Goal: Task Accomplishment & Management: Manage account settings

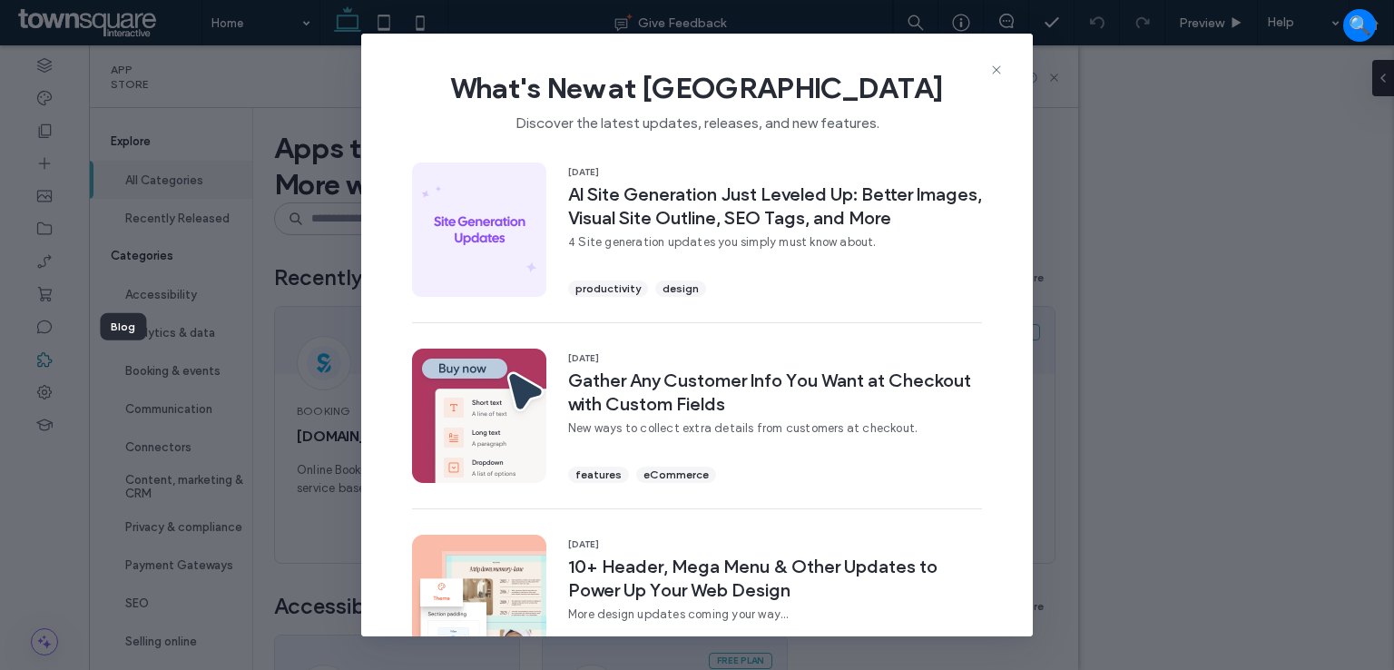
click at [995, 68] on use at bounding box center [996, 69] width 8 height 8
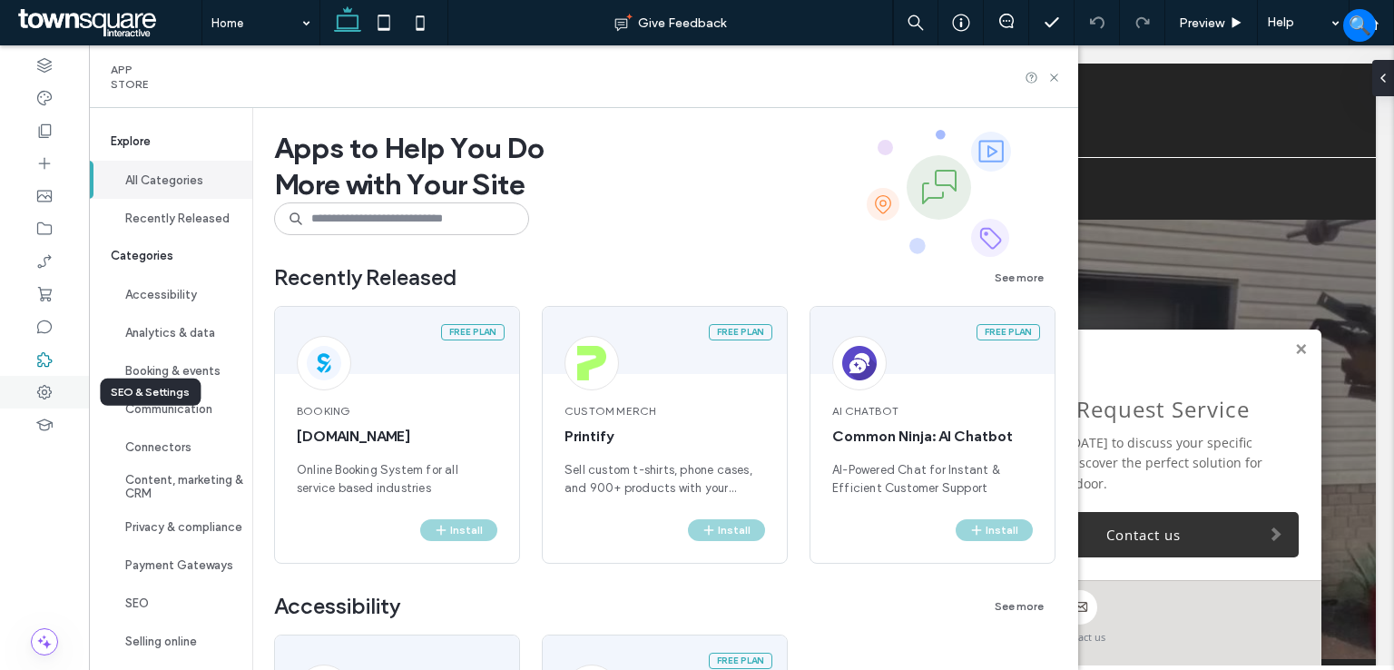
drag, startPoint x: 32, startPoint y: 395, endPoint x: 59, endPoint y: 394, distance: 27.2
click at [33, 395] on div at bounding box center [44, 392] width 89 height 33
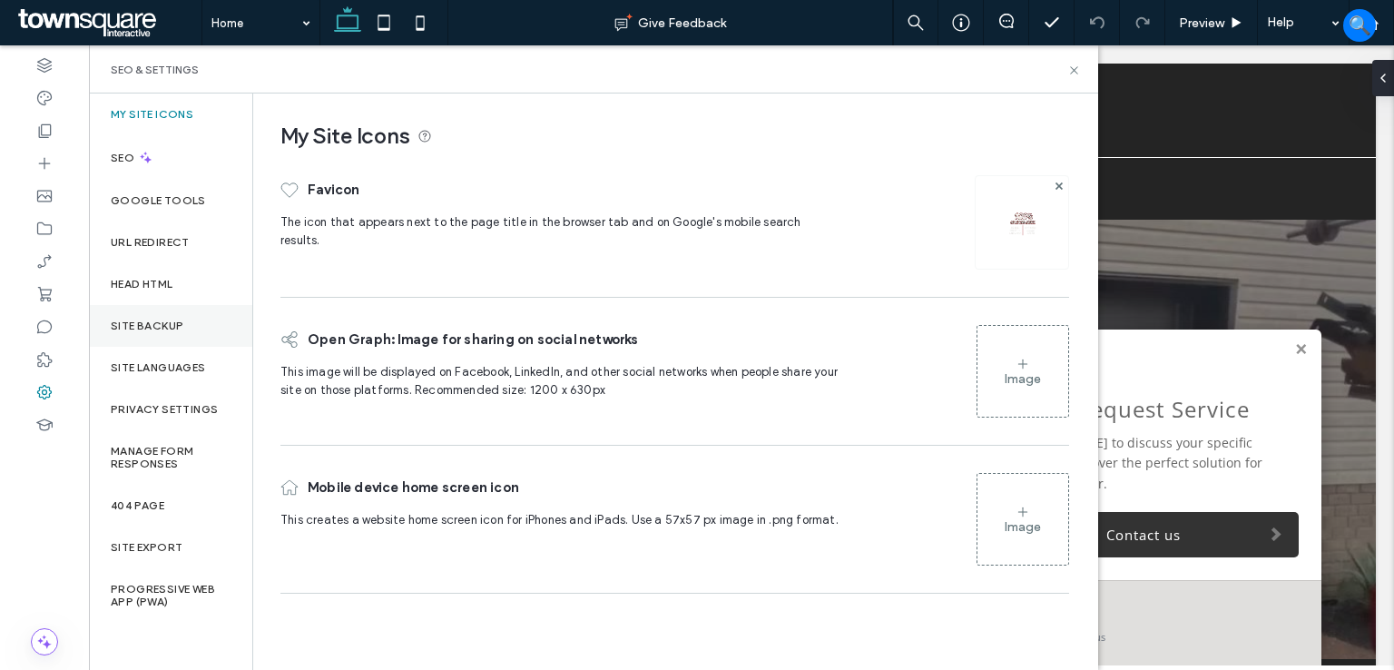
click at [200, 333] on div "Site Backup" at bounding box center [170, 326] width 163 height 42
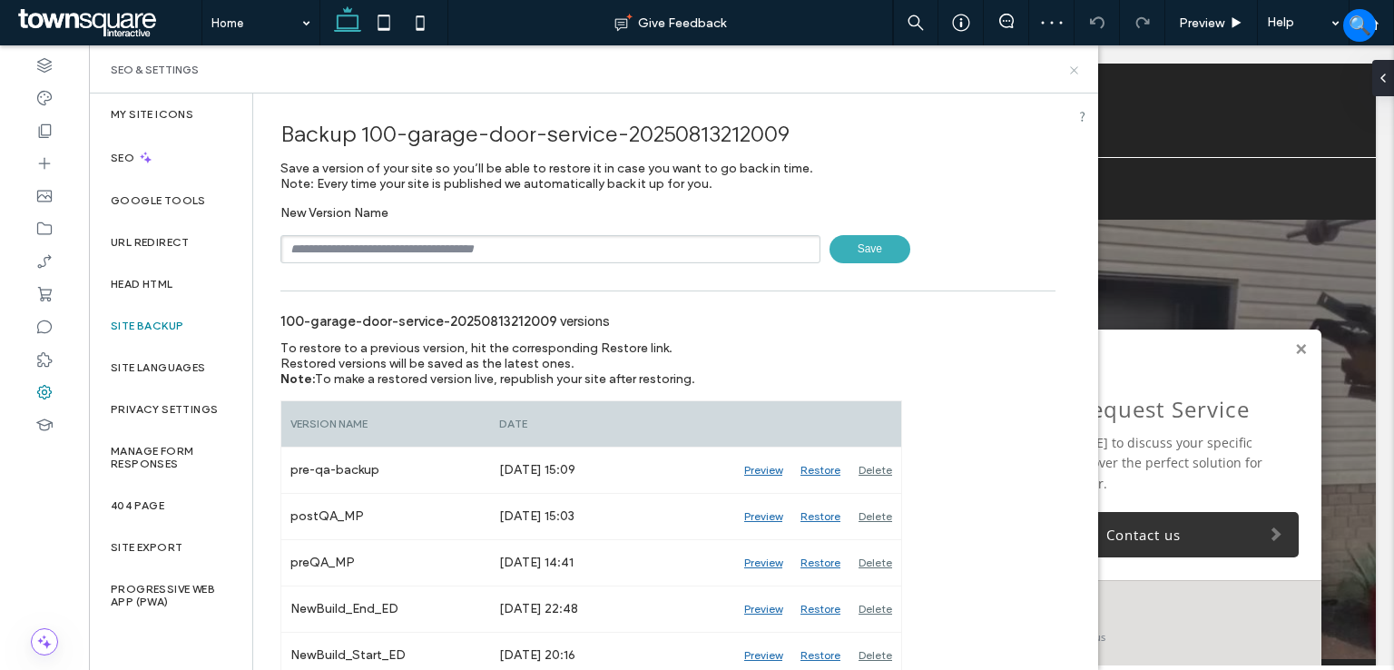
click at [1071, 71] on icon at bounding box center [1074, 71] width 14 height 14
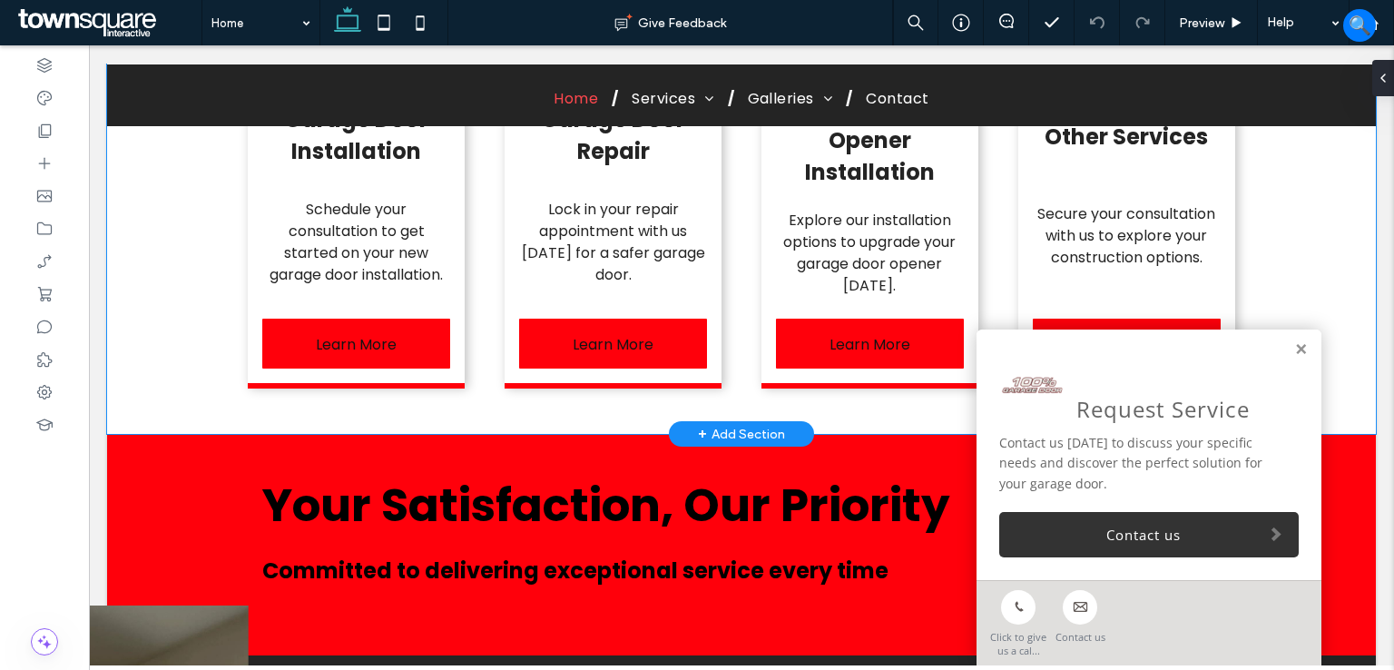
scroll to position [1815, 0]
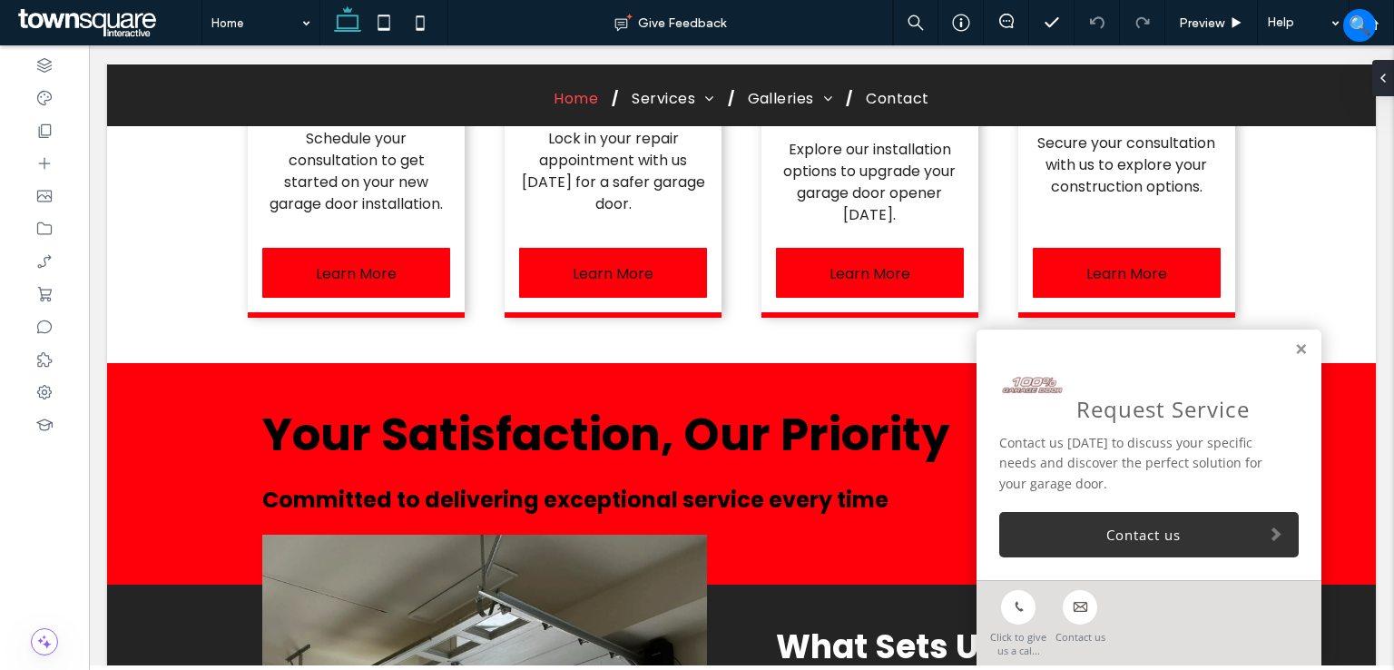
click at [1294, 348] on link at bounding box center [1301, 349] width 14 height 15
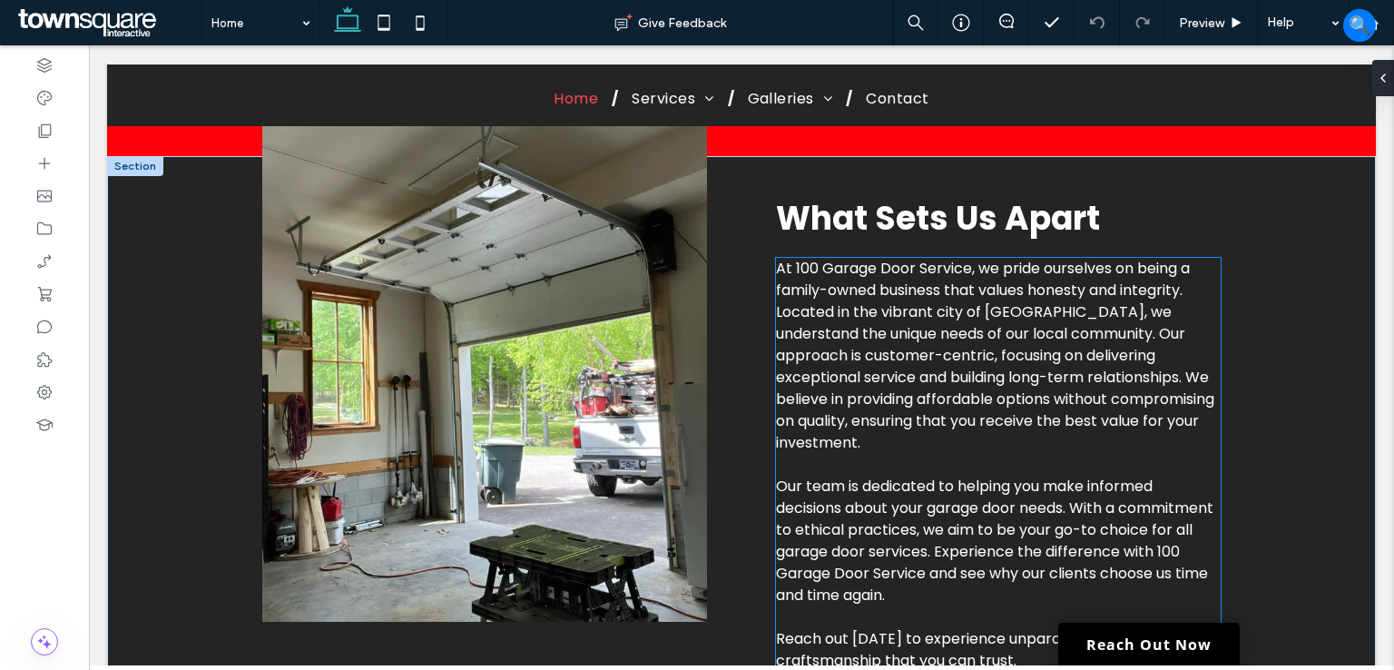
scroll to position [2178, 0]
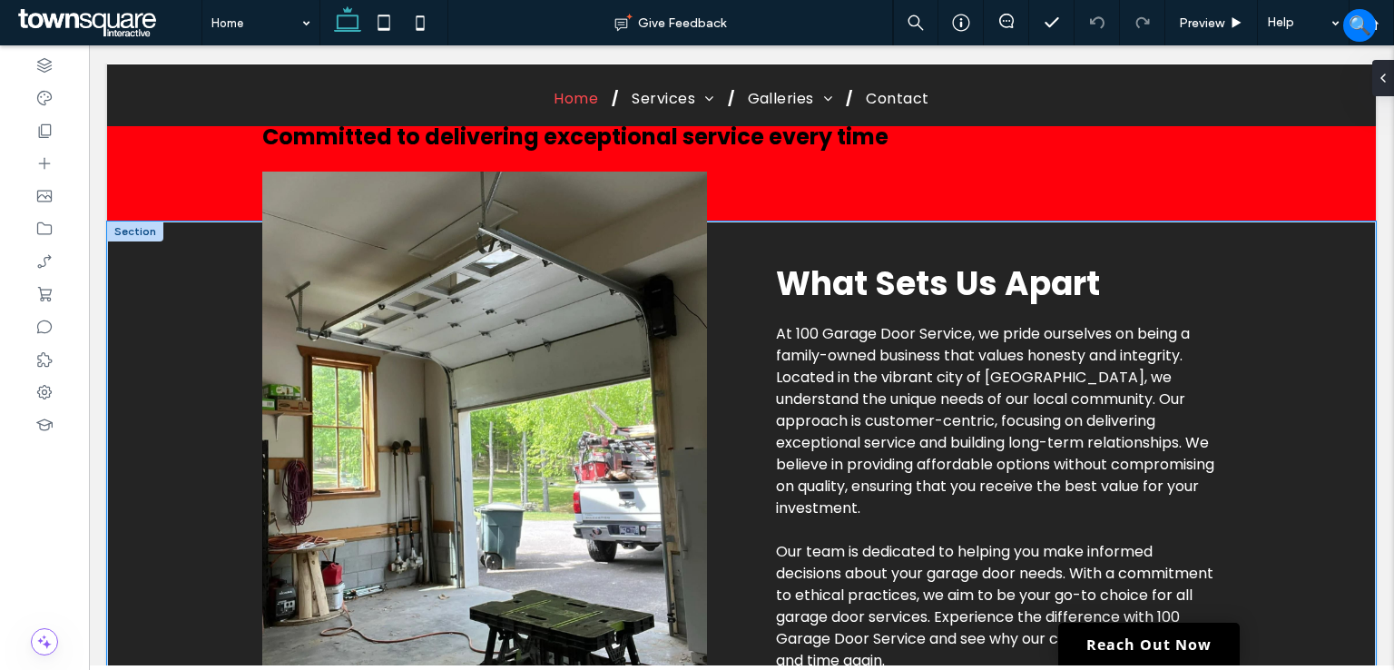
click at [747, 375] on div "What Sets Us Apart At 100 Garage Door Service, we pride ourselves on being a fa…" at bounding box center [741, 508] width 1089 height 575
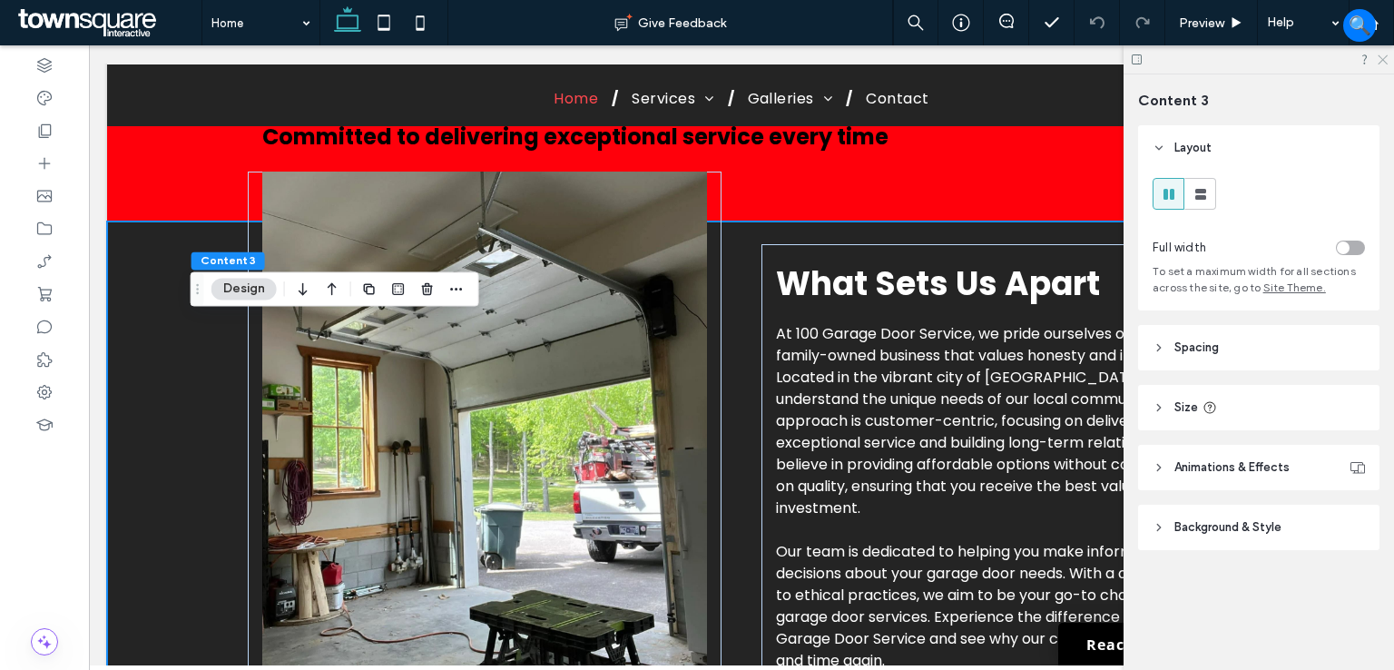
click at [1387, 61] on icon at bounding box center [1382, 59] width 12 height 12
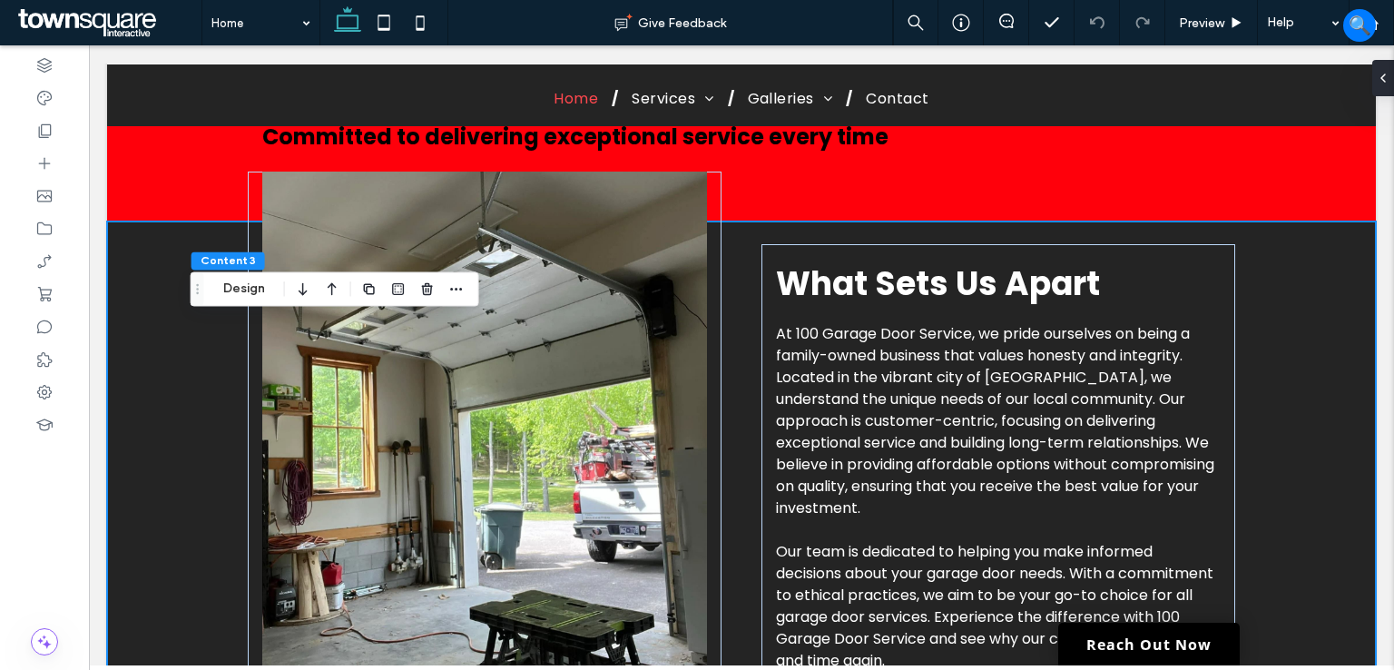
click at [1292, 345] on div "What Sets Us Apart At 100 Garage Door Service, we pride ourselves on being a fa…" at bounding box center [741, 508] width 1269 height 575
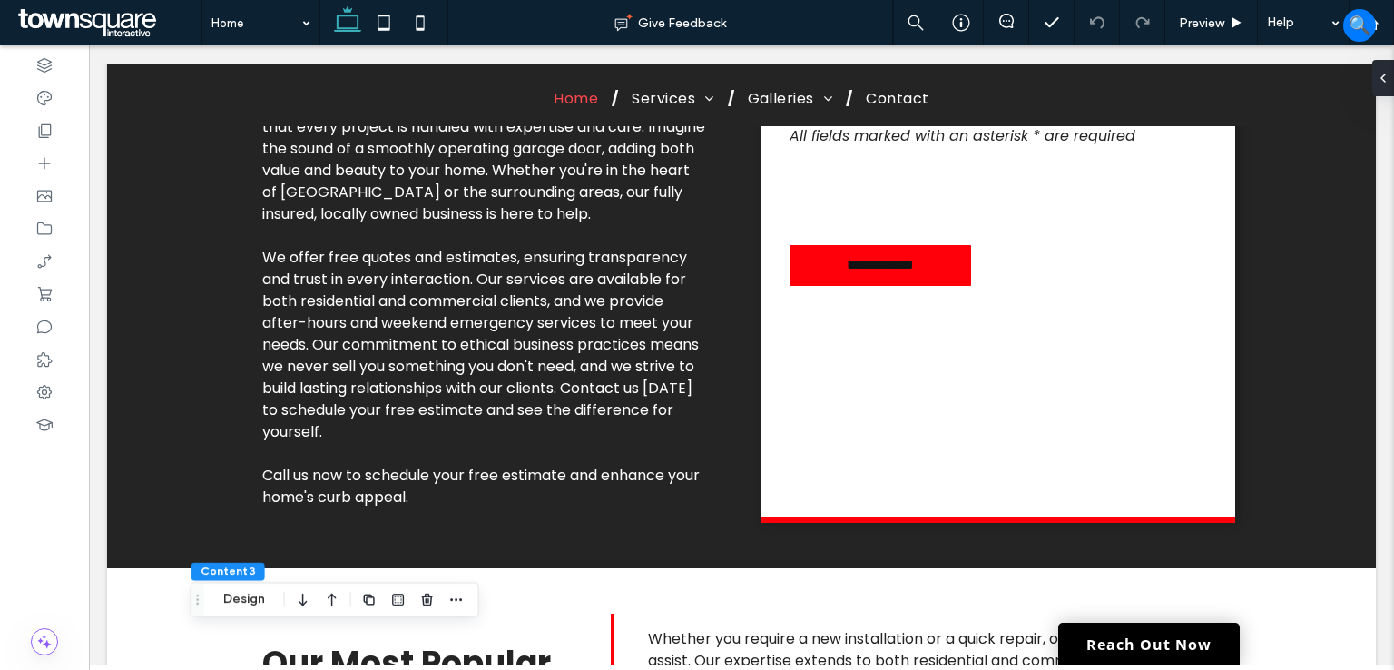
scroll to position [817, 0]
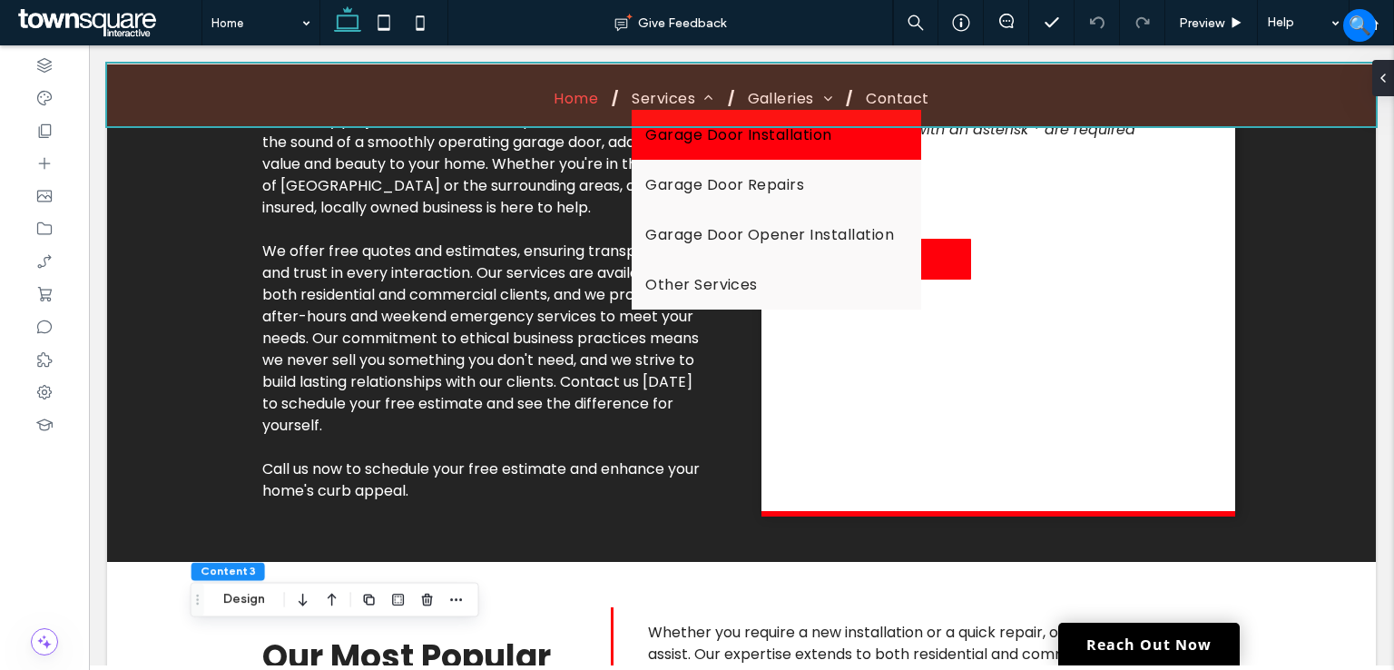
click at [690, 98] on div at bounding box center [741, 95] width 1269 height 63
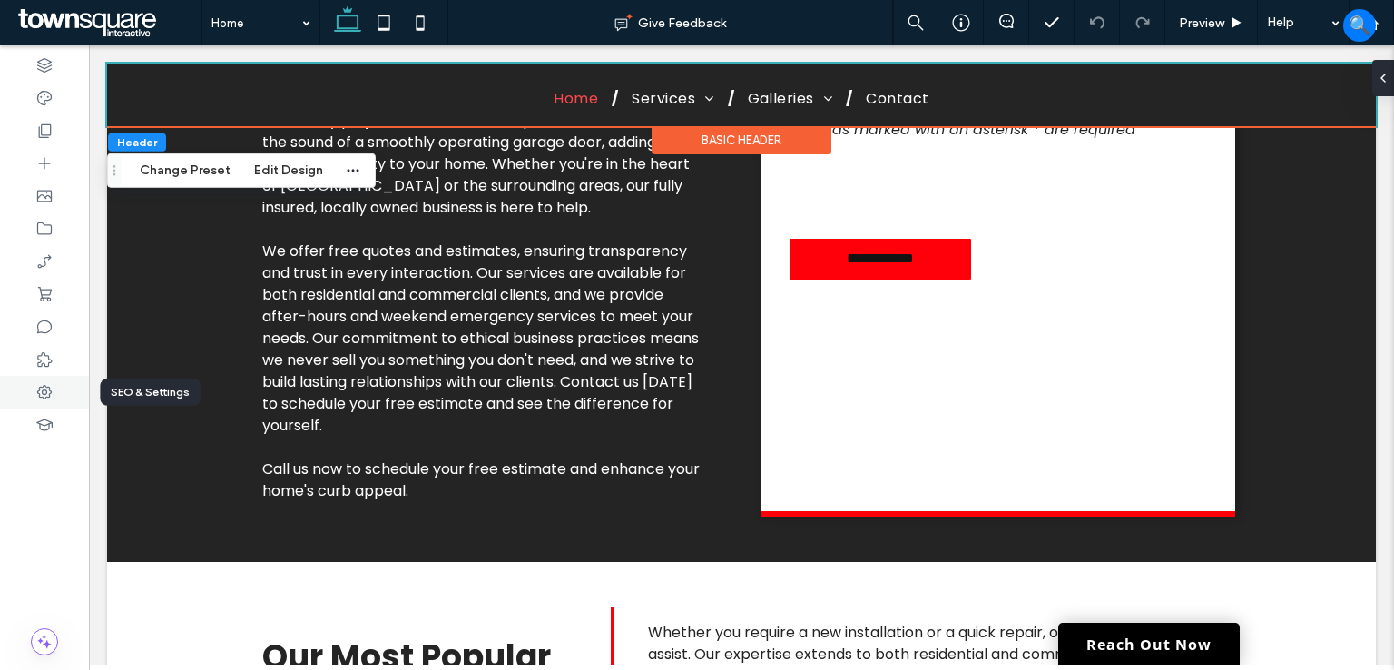
click at [45, 390] on use at bounding box center [44, 392] width 15 height 15
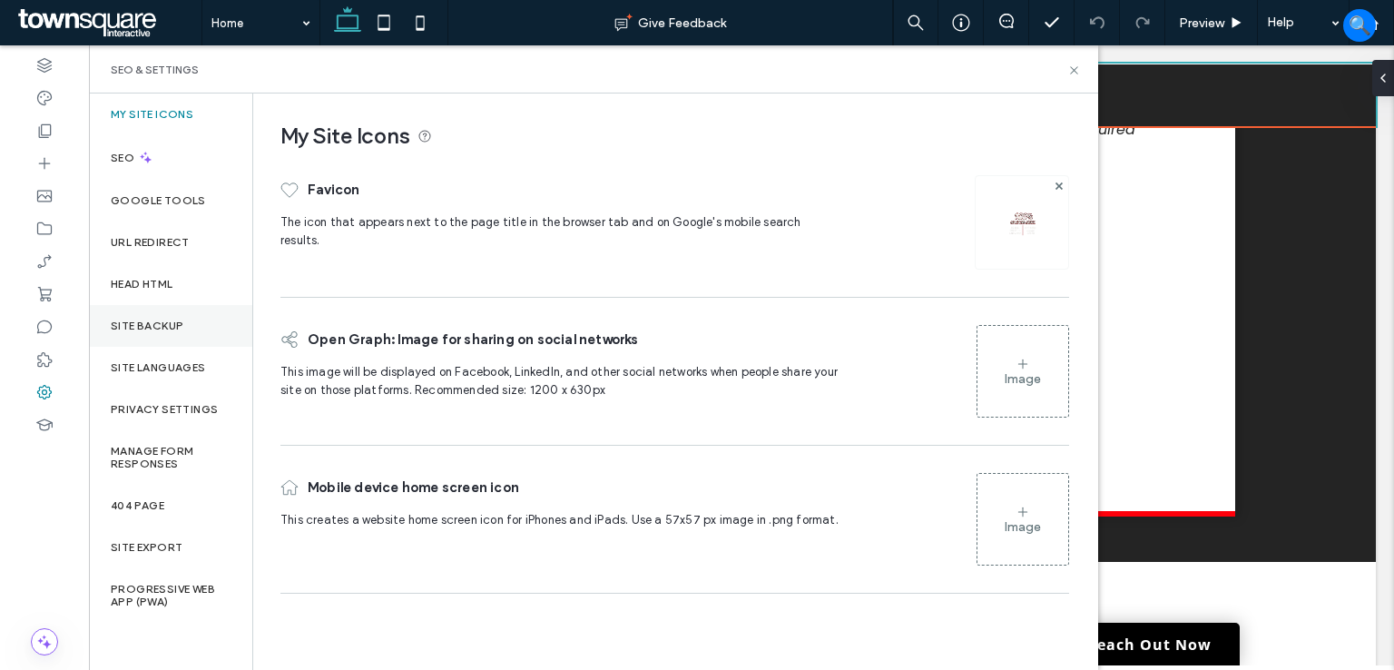
drag, startPoint x: 174, startPoint y: 336, endPoint x: 189, endPoint y: 329, distance: 16.2
click at [174, 333] on div "Site Backup" at bounding box center [170, 326] width 163 height 42
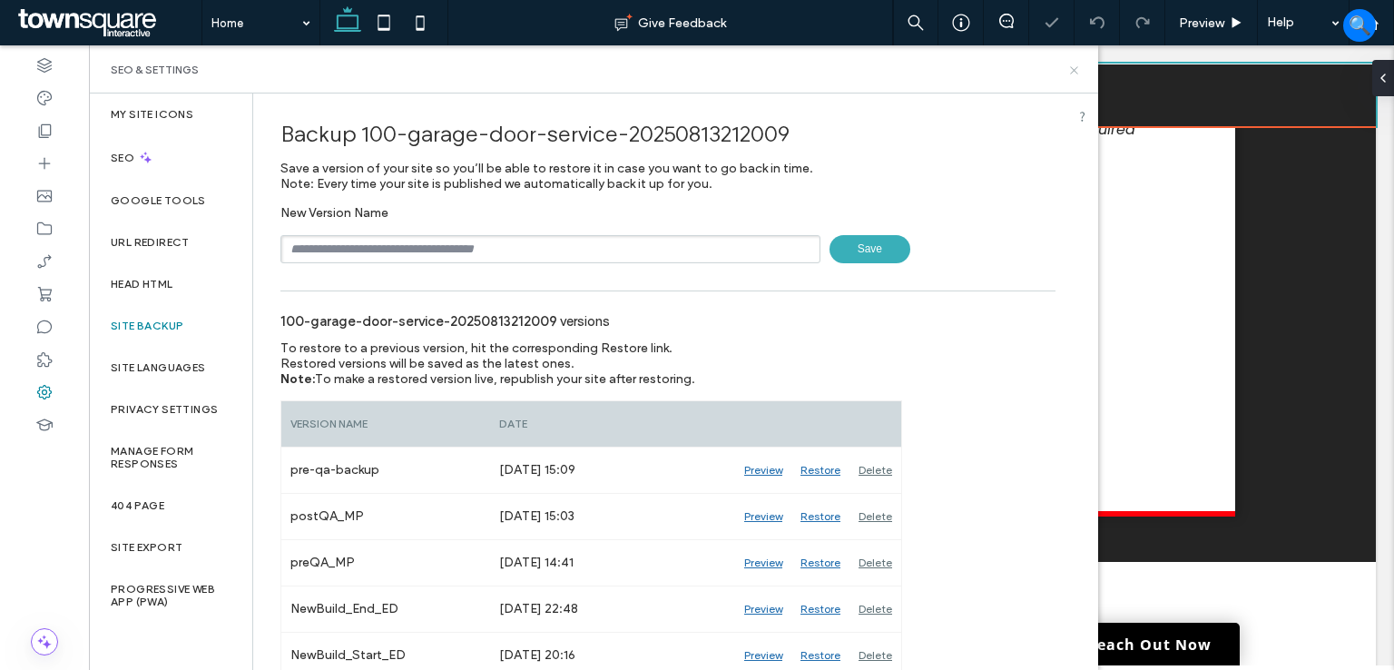
click at [1071, 66] on icon at bounding box center [1074, 71] width 14 height 14
